Goal: Transaction & Acquisition: Purchase product/service

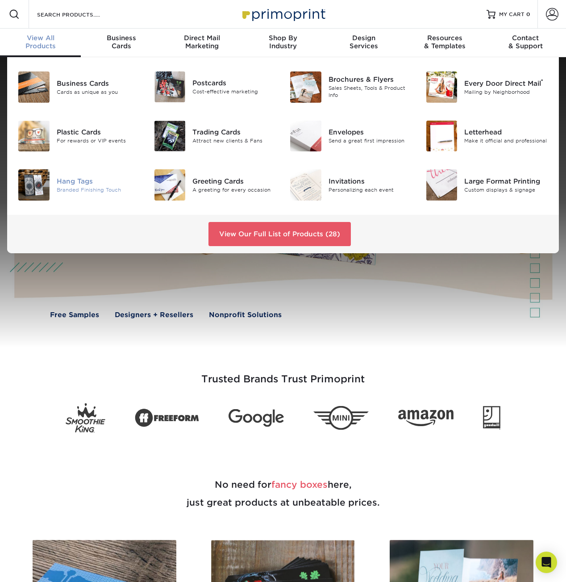
click at [91, 181] on div "Hang Tags" at bounding box center [99, 181] width 84 height 10
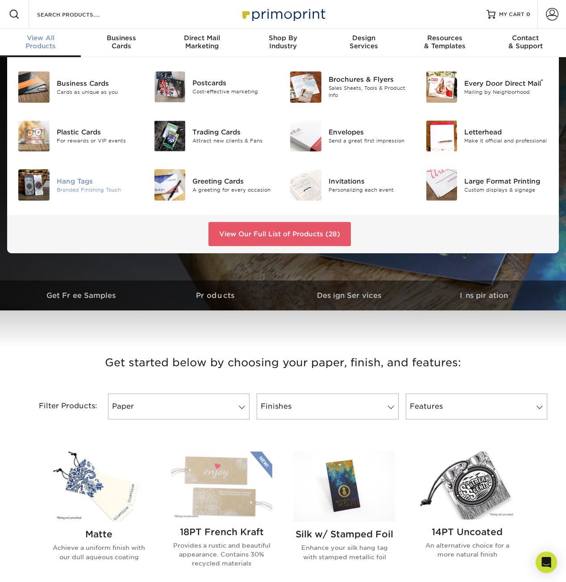
click at [42, 188] on img at bounding box center [33, 184] width 31 height 31
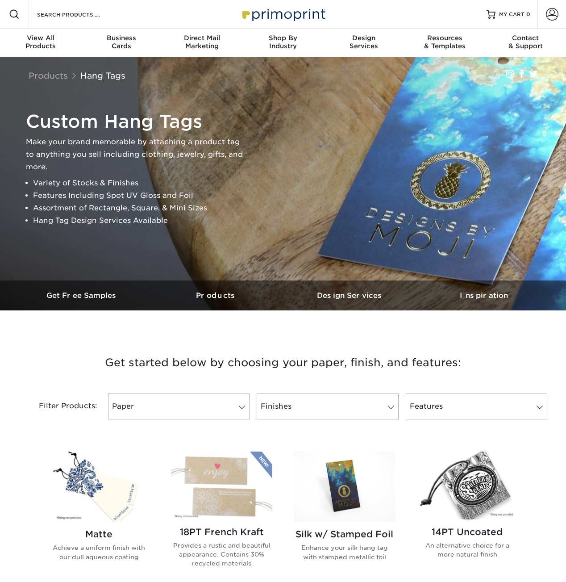
scroll to position [136, 0]
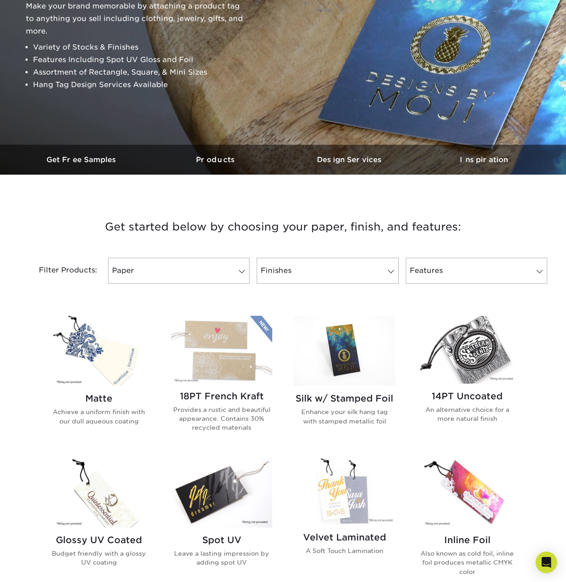
click at [496, 355] on img at bounding box center [467, 349] width 101 height 67
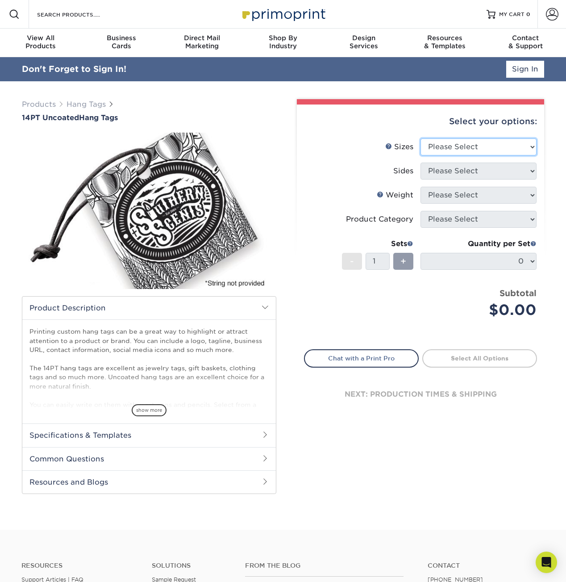
select select "2.50x2.50"
click option "2.5" x 2.5"" at bounding box center [0, 0] width 0 height 0
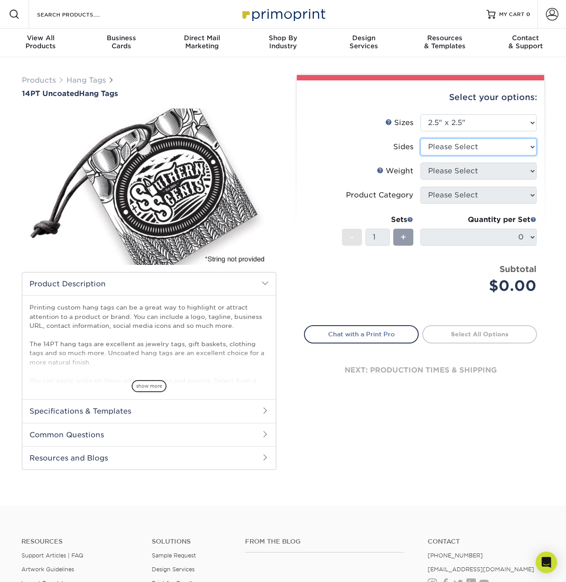
select select "13abbda7-1d64-4f25-8bb2-c179b224825d"
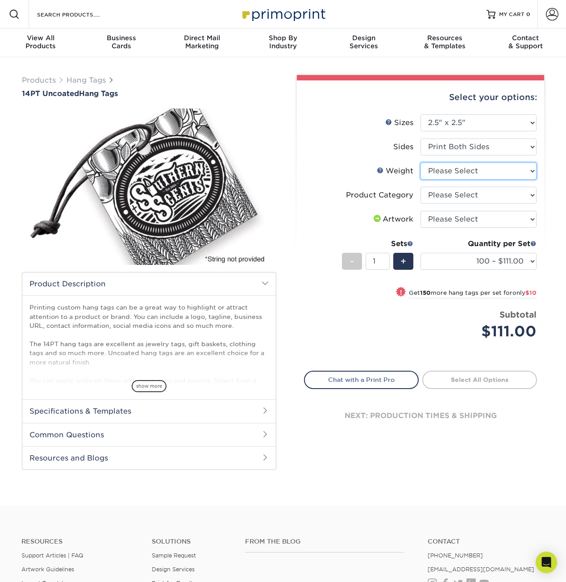
select select "14PT Uncoated"
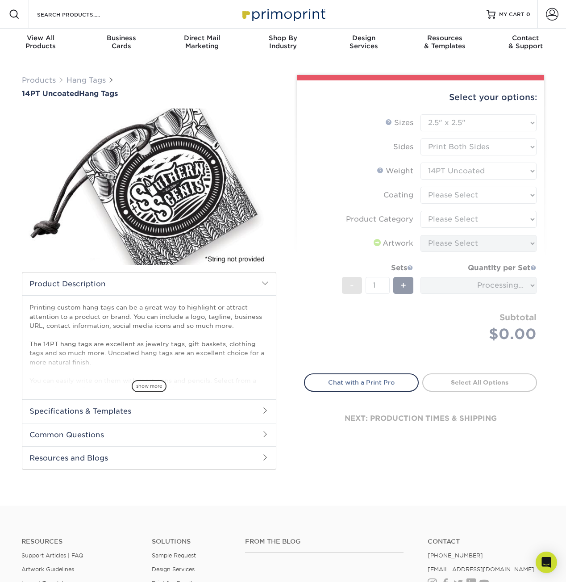
click at [472, 198] on form "Sizes Help Sizes Please Select 1.5" x 3.5" 1.75" x 3.5" 2" x 2" 2" x 3.5" 2" x …" at bounding box center [420, 238] width 233 height 249
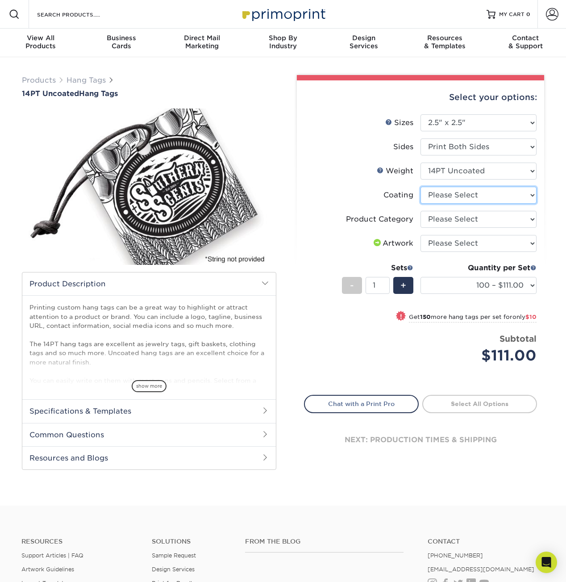
select select "3e7618de-abca-4bda-9f97-8b9129e913d8"
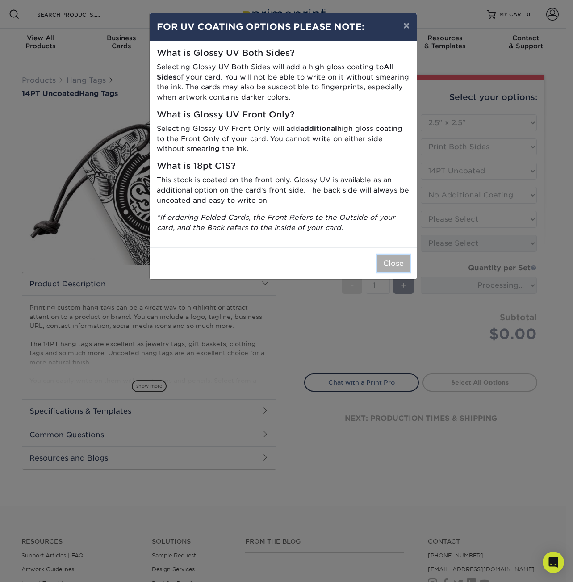
click at [393, 262] on button "Close" at bounding box center [393, 263] width 32 height 17
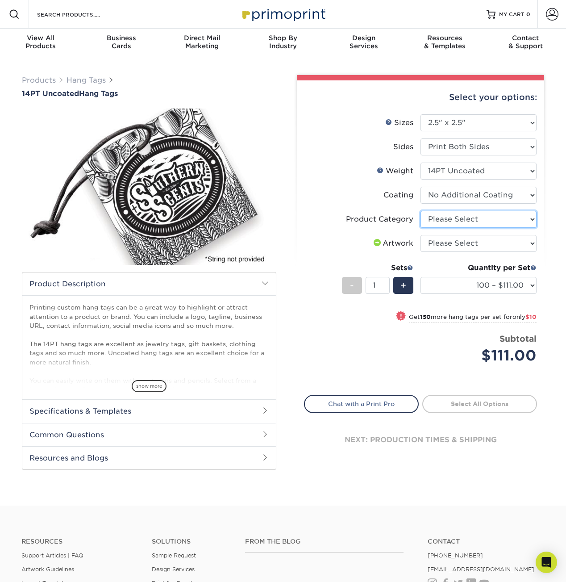
select select "428aa75b-4ae7-4398-9e0a-74f4b33909ed"
click option "Hang Tags" at bounding box center [0, 0] width 0 height 0
select select "upload"
click option "I will upload files" at bounding box center [0, 0] width 0 height 0
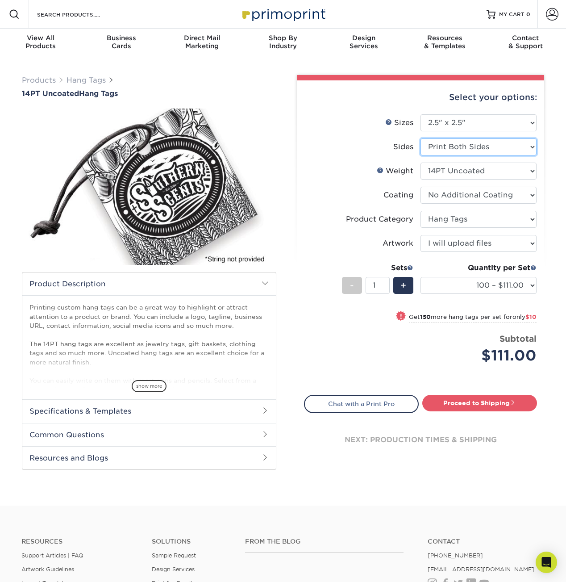
select select "32d3c223-f82c-492b-b915-ba065a00862f"
select select "-1"
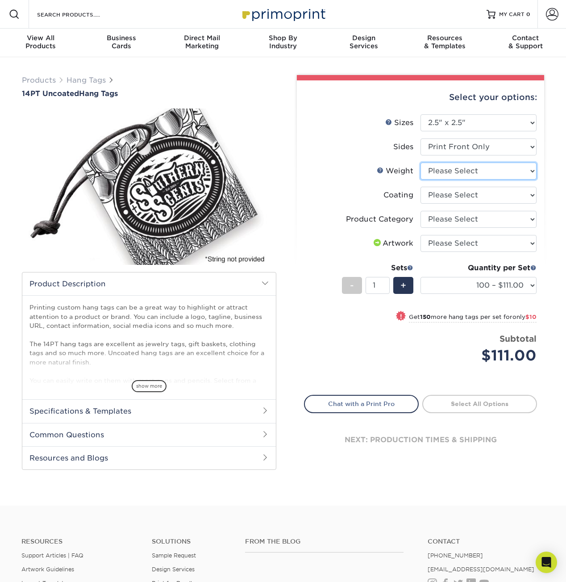
select select "14PT Uncoated"
select select "3e7618de-abca-4bda-9f97-8b9129e913d8"
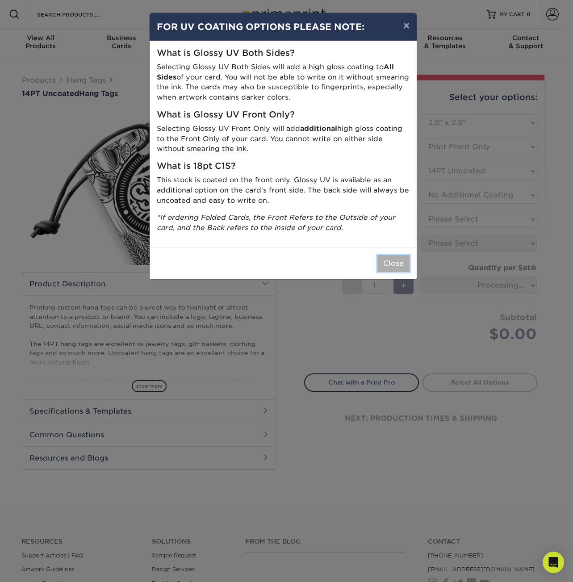
click at [399, 262] on button "Close" at bounding box center [393, 263] width 32 height 17
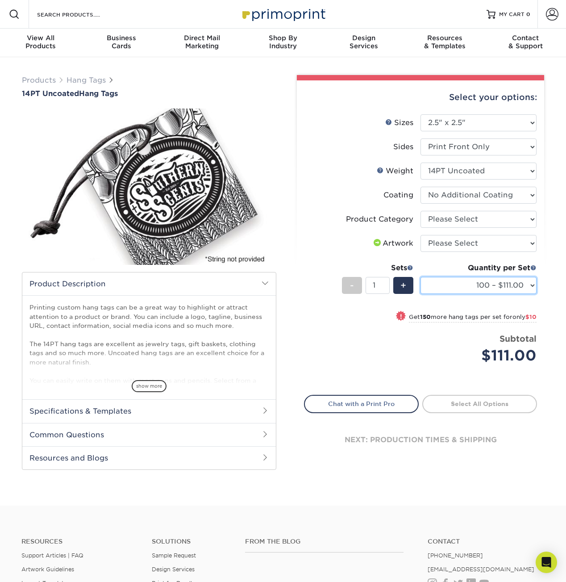
select select "500 – $125.00"
click option "500 – $125.00" at bounding box center [0, 0] width 0 height 0
